Goal: Task Accomplishment & Management: Use online tool/utility

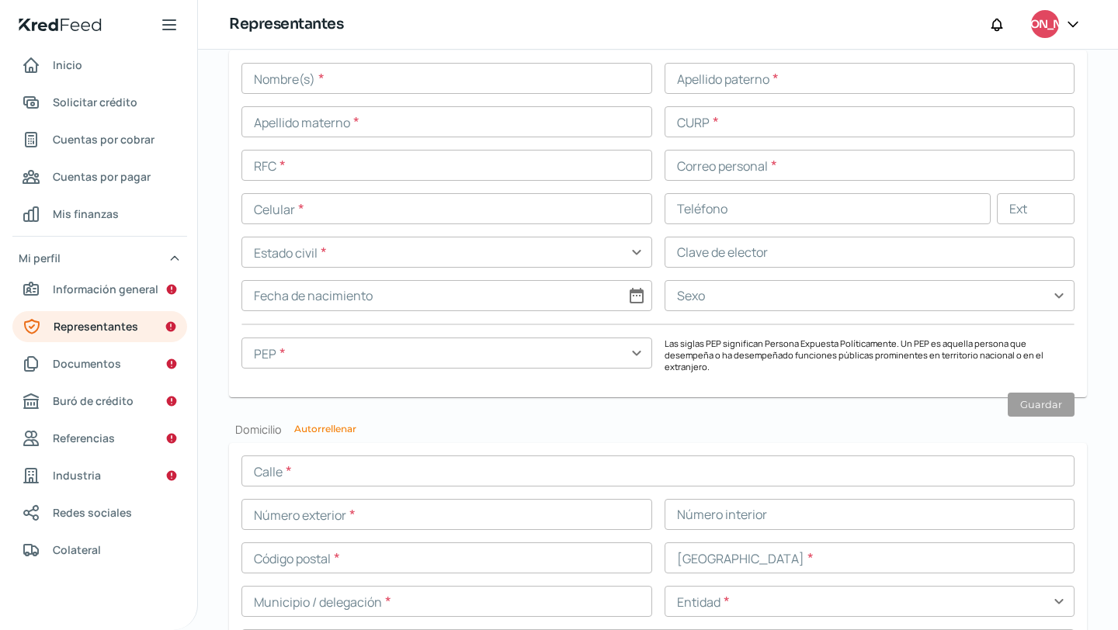
scroll to position [1424, 0]
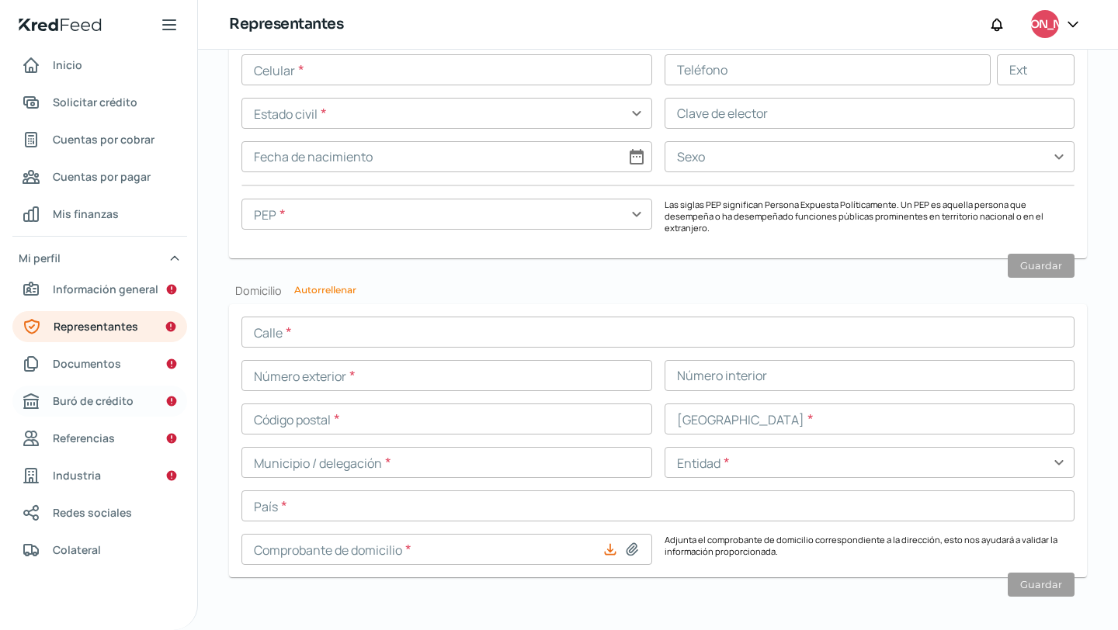
click at [130, 401] on span "Buró de crédito" at bounding box center [93, 400] width 81 height 19
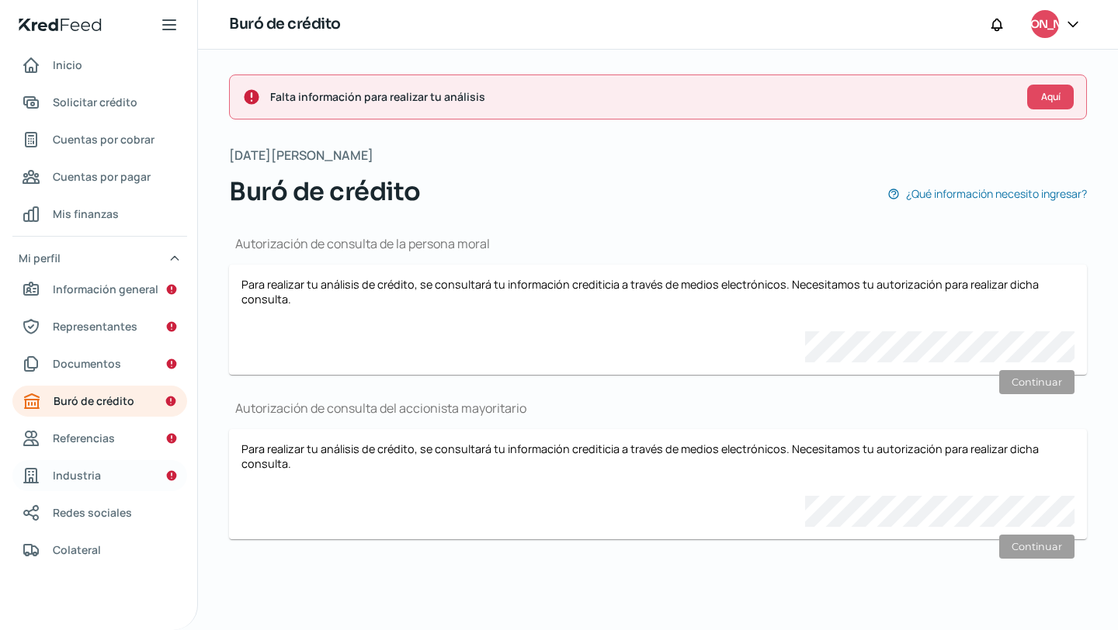
click at [113, 468] on link "Industria" at bounding box center [99, 475] width 175 height 31
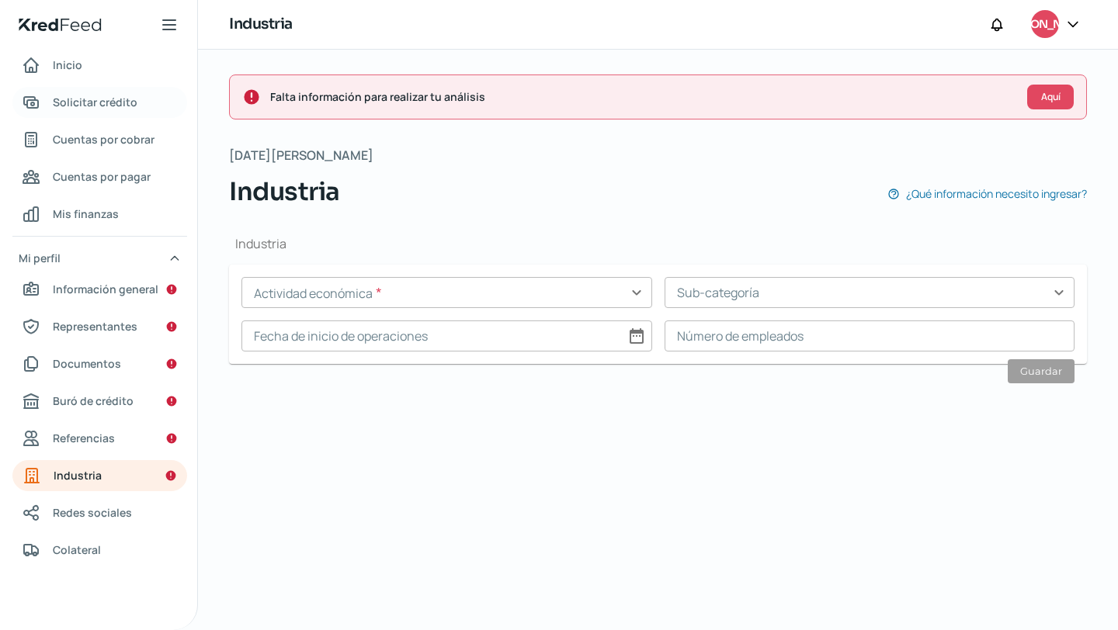
click at [87, 96] on span "Solicitar crédito" at bounding box center [95, 101] width 85 height 19
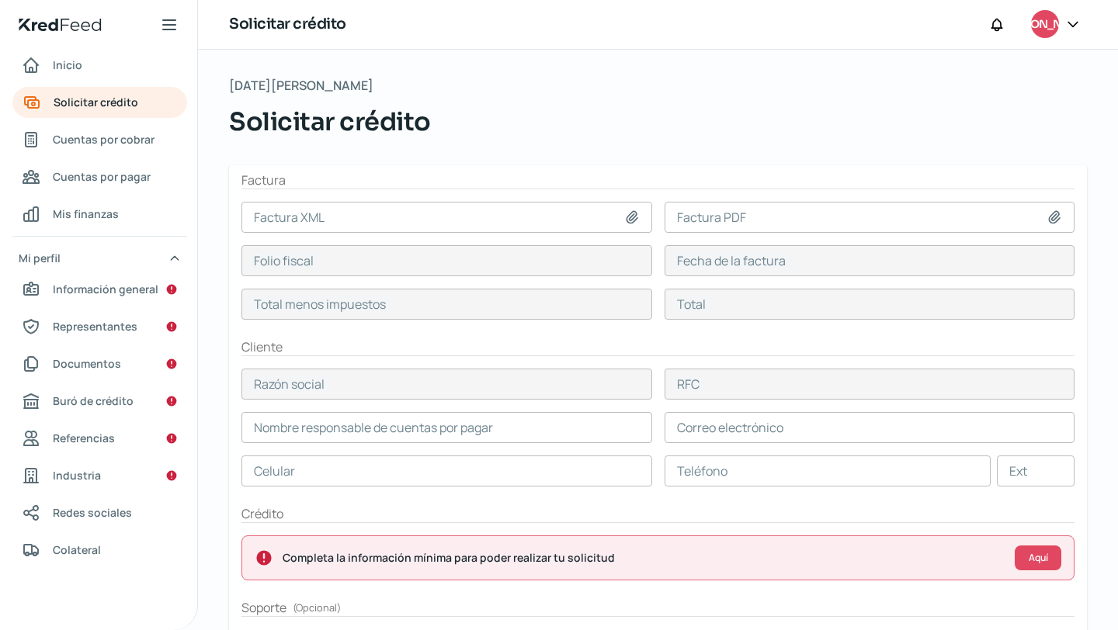
click at [392, 213] on input at bounding box center [446, 217] width 411 height 31
